Goal: Task Accomplishment & Management: Manage account settings

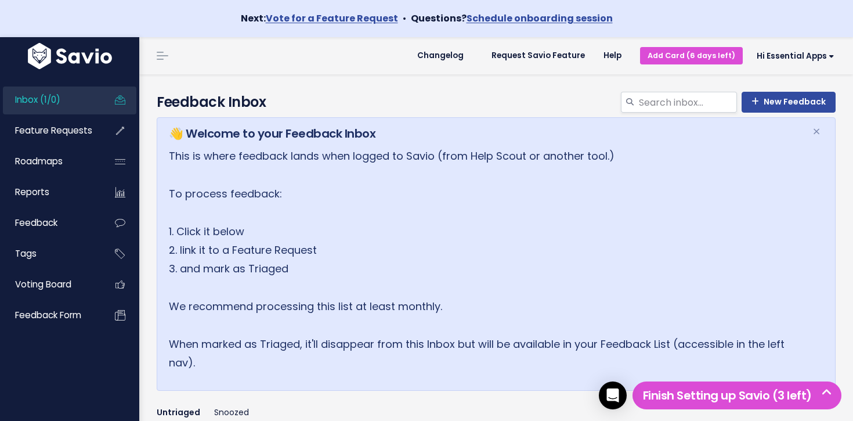
click at [88, 109] on link "Inbox (1/0)" at bounding box center [49, 99] width 93 height 27
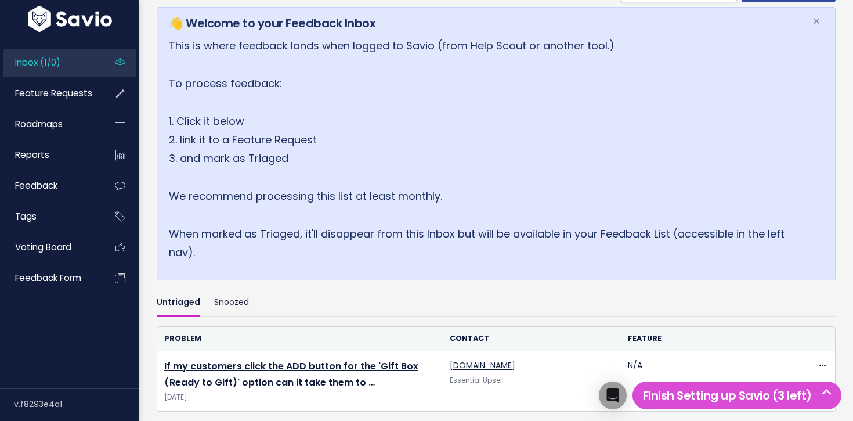
scroll to position [212, 0]
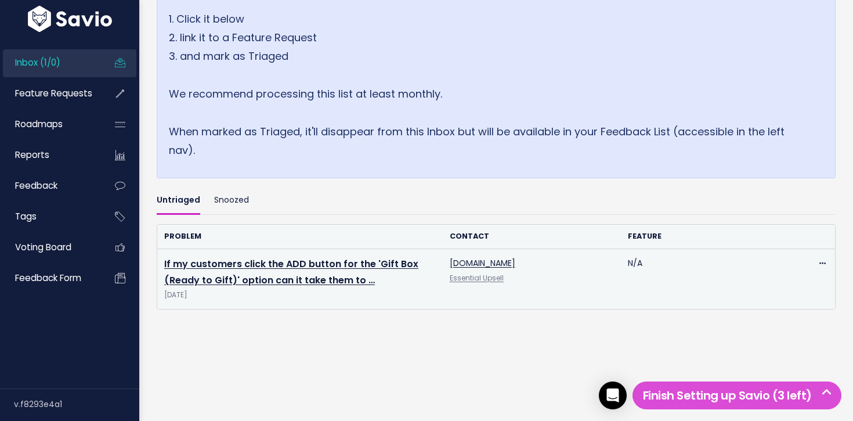
click at [282, 272] on td "If my customers click the ADD button for the 'Gift Box (Ready to Gift)' option …" at bounding box center [299, 278] width 285 height 60
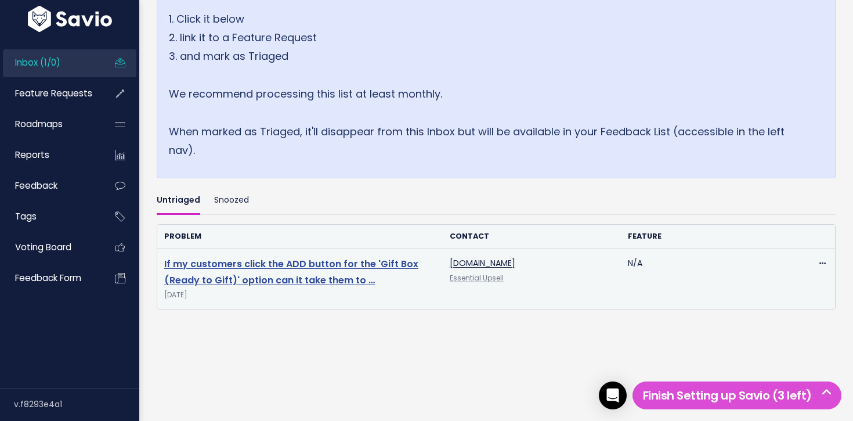
click at [282, 267] on link "If my customers click the ADD button for the 'Gift Box (Ready to Gift)' option …" at bounding box center [291, 272] width 254 height 30
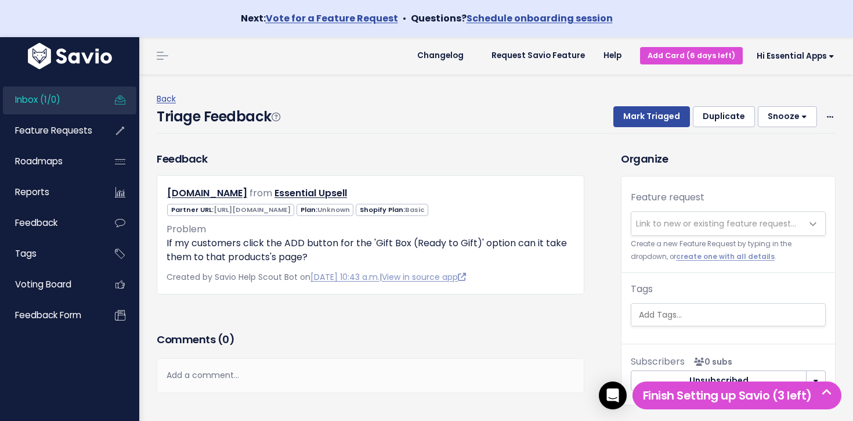
scroll to position [34, 0]
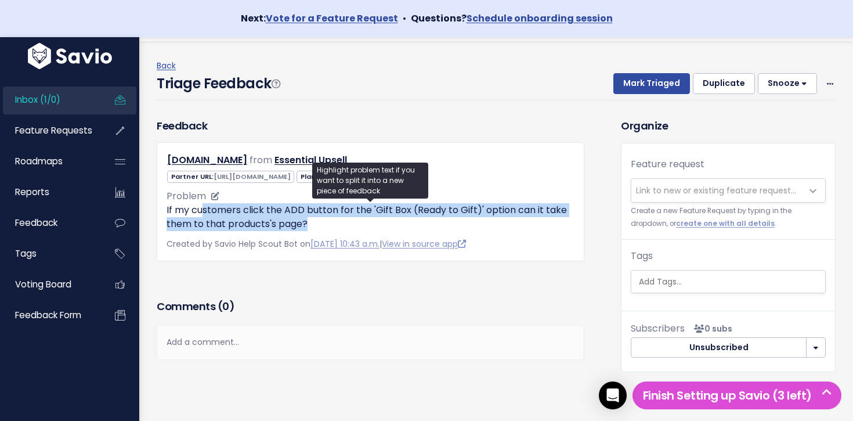
drag, startPoint x: 205, startPoint y: 212, endPoint x: 318, endPoint y: 225, distance: 113.4
click at [316, 225] on p "If my customers click the ADD button for the 'Gift Box (Ready to Gift)' option …" at bounding box center [371, 217] width 408 height 28
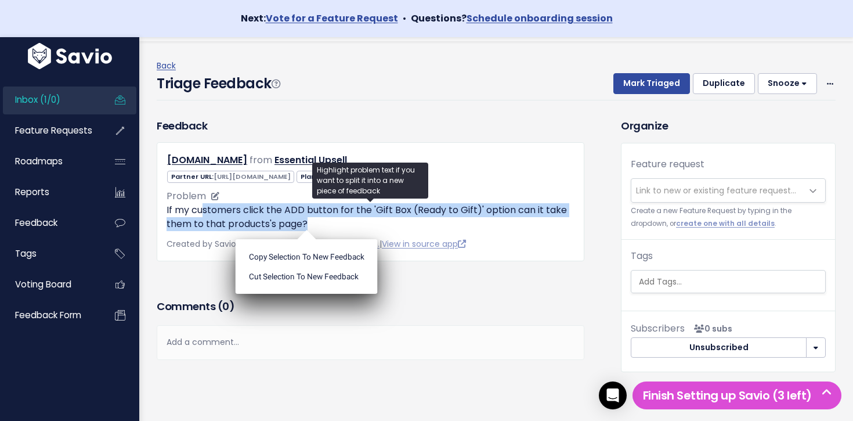
click at [318, 225] on p "If my customers click the ADD button for the 'Gift Box (Ready to Gift)' option …" at bounding box center [371, 217] width 408 height 28
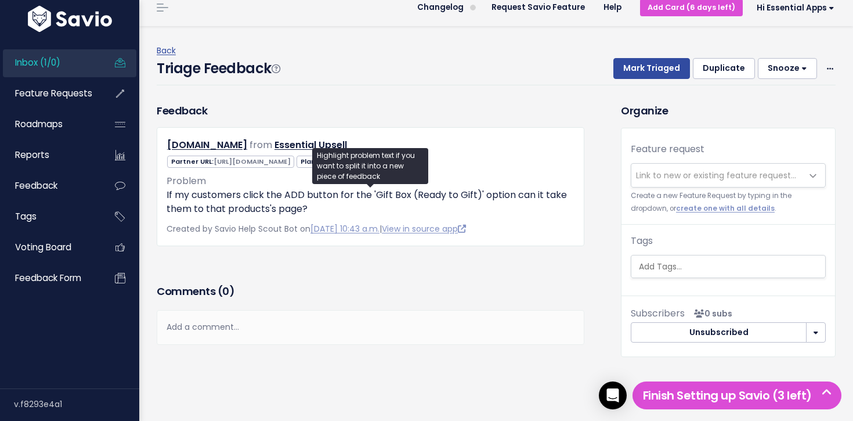
scroll to position [0, 0]
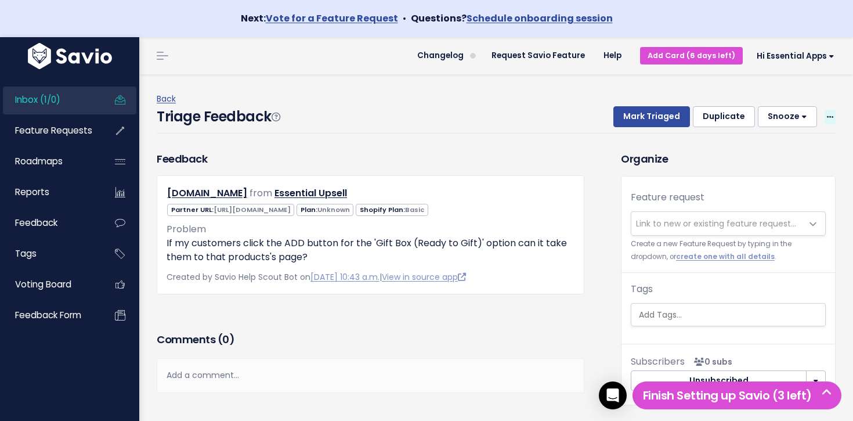
click at [826, 111] on span at bounding box center [830, 117] width 11 height 15
click at [769, 176] on link "Delete" at bounding box center [784, 171] width 84 height 23
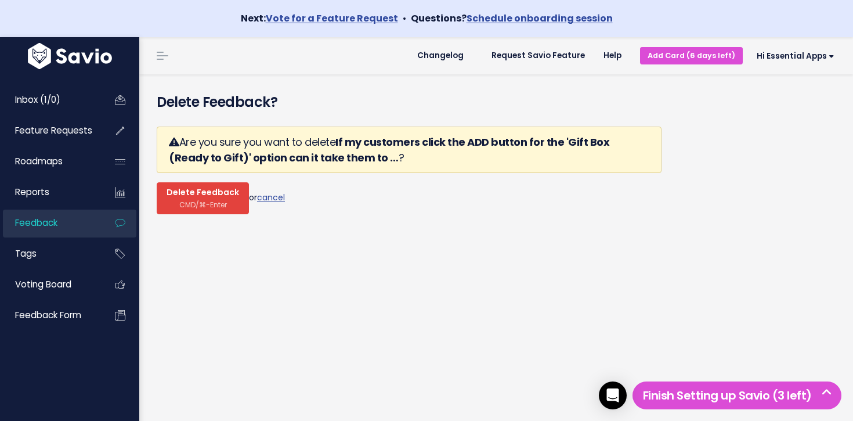
click at [207, 198] on span "Delete Feedback" at bounding box center [203, 192] width 73 height 10
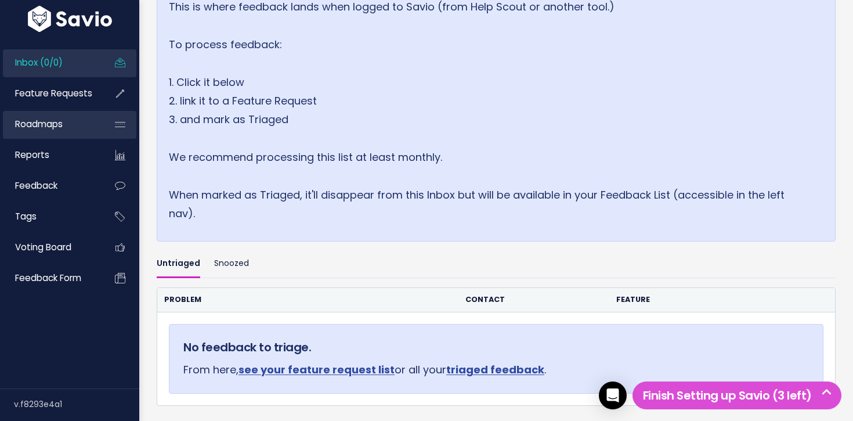
scroll to position [110, 0]
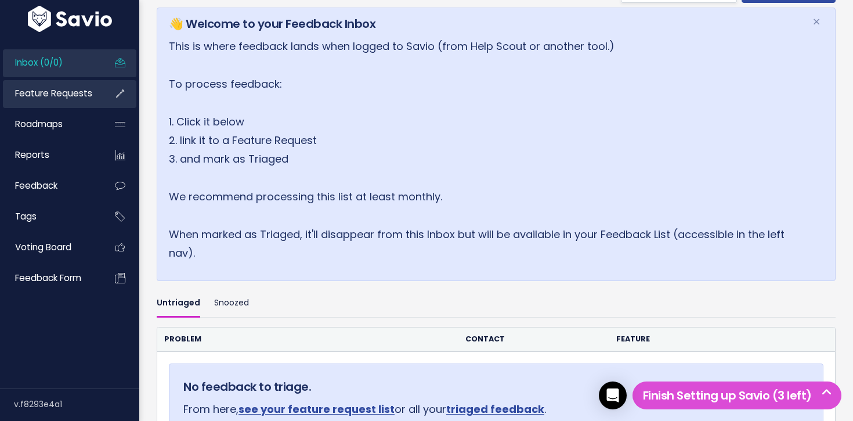
click at [53, 101] on link "Feature Requests" at bounding box center [49, 93] width 93 height 27
